Goal: Task Accomplishment & Management: Use online tool/utility

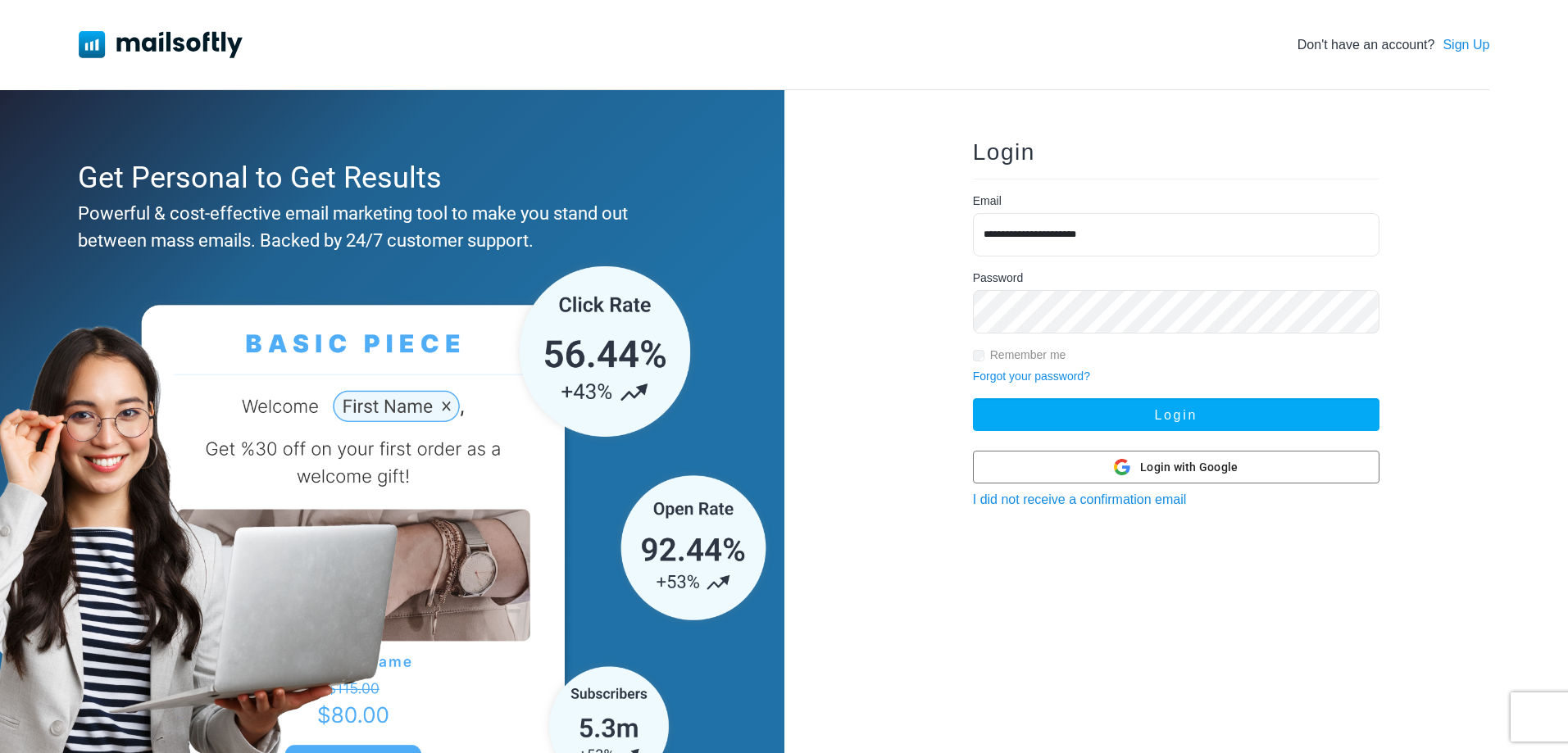
type input "**********"
click at [973, 398] on button "Login" at bounding box center [1175, 415] width 406 height 33
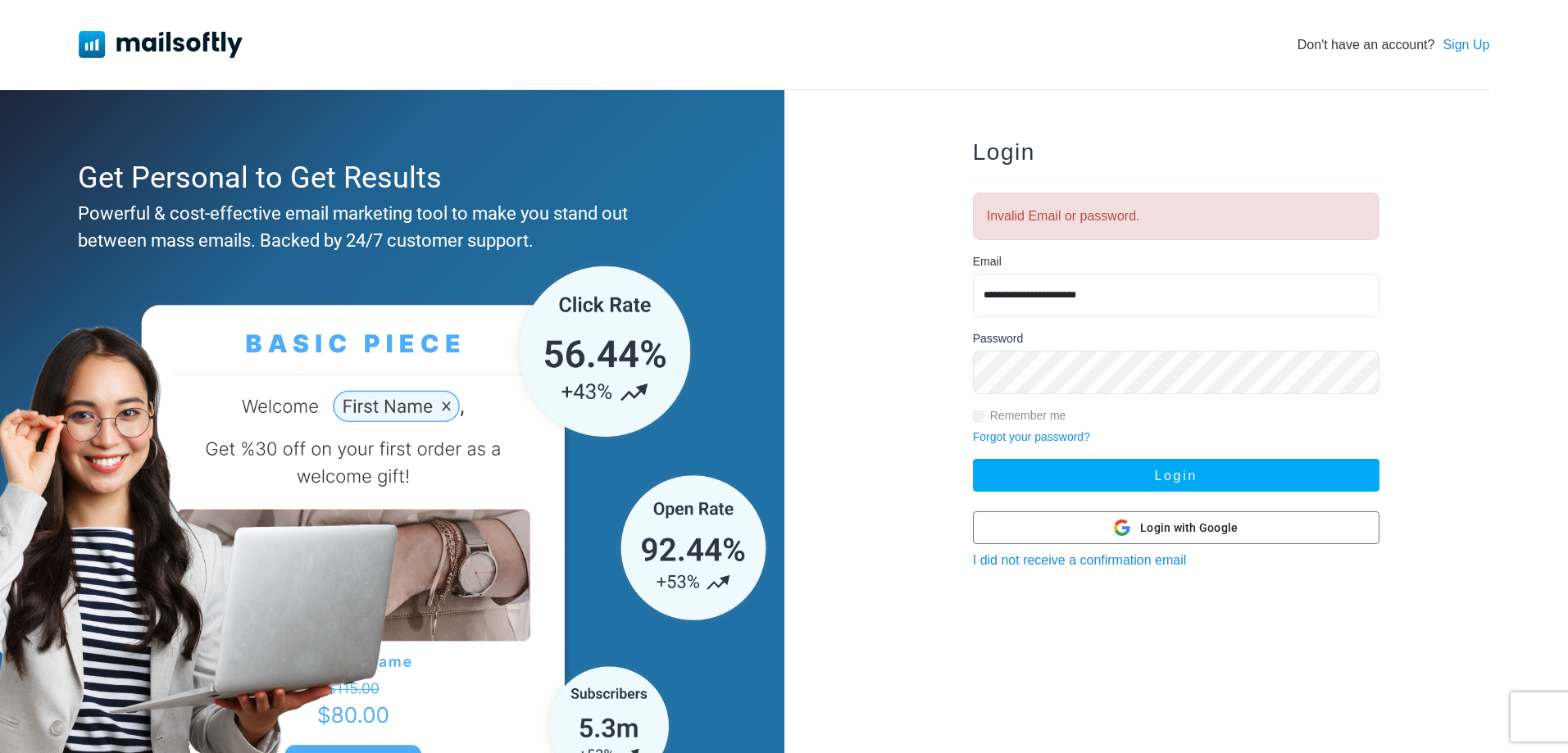
click at [973, 458] on button "Login" at bounding box center [1175, 475] width 406 height 33
